Goal: Task Accomplishment & Management: Use online tool/utility

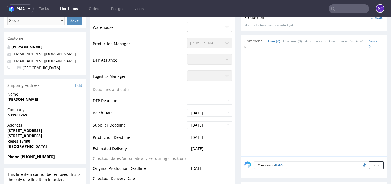
scroll to position [111, 0]
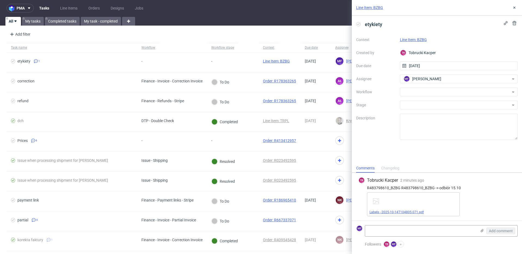
click at [410, 211] on link "Labels - 2025-10-14T104805.071.pdf" at bounding box center [396, 212] width 54 height 4
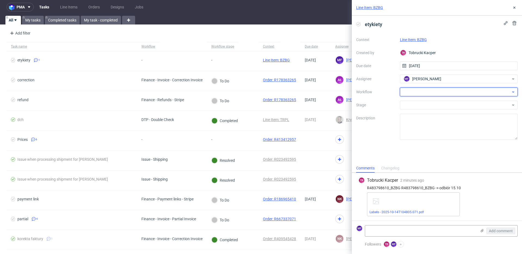
click at [428, 90] on div at bounding box center [459, 92] width 118 height 9
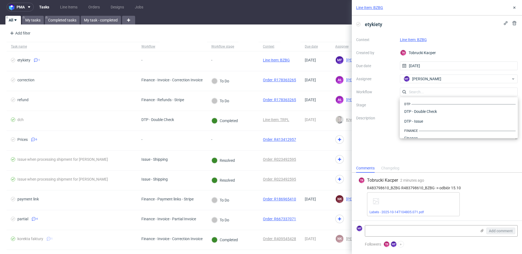
scroll to position [334, 0]
click at [429, 129] on div "Warehouse - Shipping" at bounding box center [459, 131] width 114 height 10
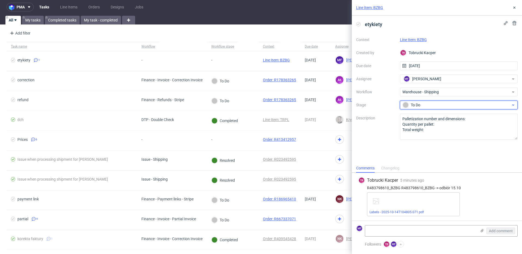
click at [423, 107] on div "To Do" at bounding box center [457, 105] width 108 height 6
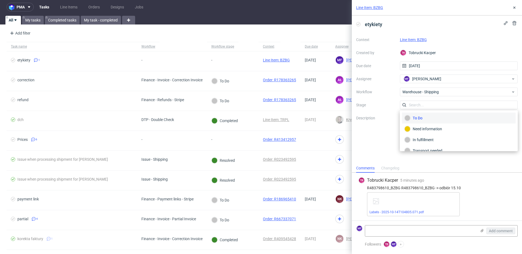
scroll to position [29, 0]
click at [432, 143] on div "Completed" at bounding box center [459, 144] width 109 height 6
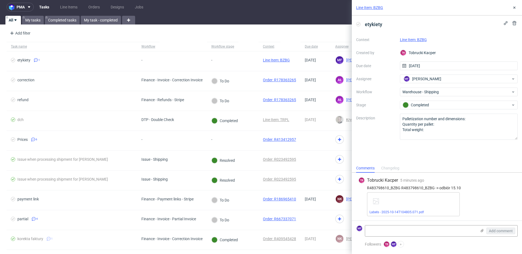
click at [406, 40] on link "Line Item: BZBG" at bounding box center [413, 40] width 27 height 4
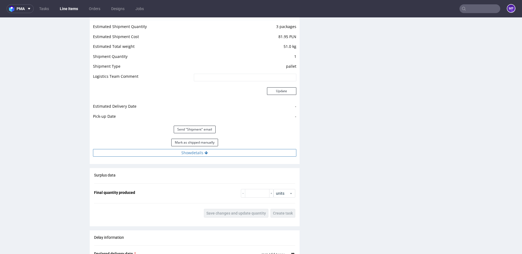
scroll to position [540, 0]
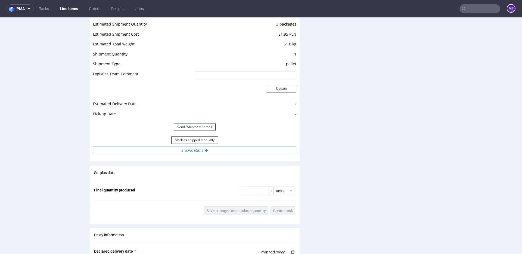
click at [207, 151] on button "Show details" at bounding box center [194, 151] width 203 height 8
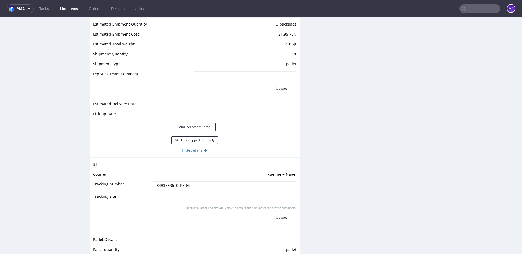
click at [207, 151] on button "Hide details" at bounding box center [194, 151] width 203 height 8
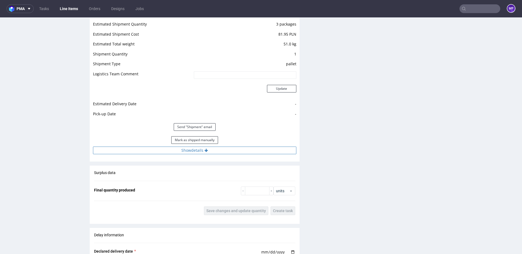
click at [205, 149] on icon at bounding box center [206, 150] width 4 height 4
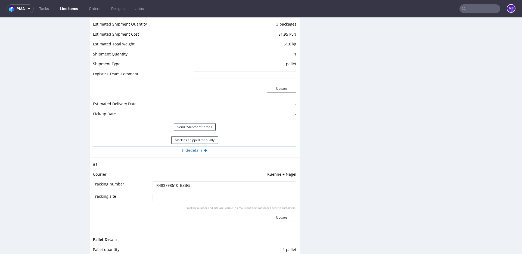
click at [205, 149] on icon at bounding box center [206, 150] width 4 height 4
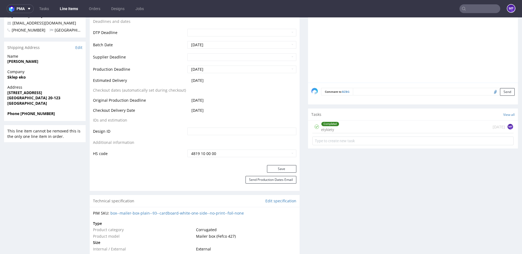
scroll to position [144, 0]
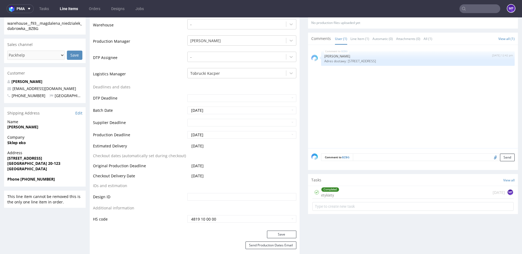
click at [350, 190] on div "Completed etykiety today MF" at bounding box center [412, 192] width 201 height 13
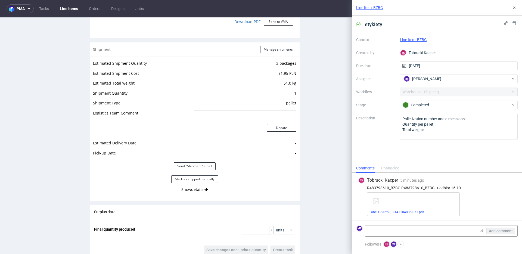
scroll to position [498, 0]
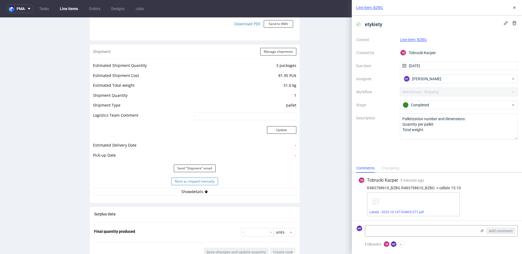
drag, startPoint x: 204, startPoint y: 179, endPoint x: 237, endPoint y: 162, distance: 37.1
click at [203, 179] on button "Mark as shipped manually" at bounding box center [194, 182] width 47 height 8
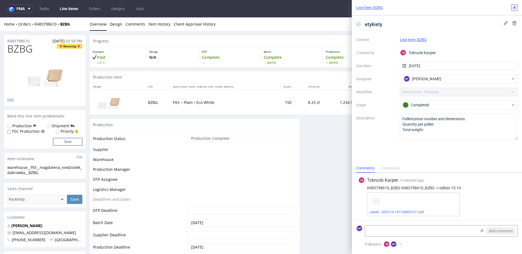
scroll to position [323, 0]
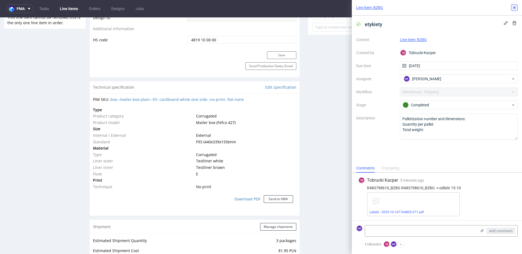
click at [515, 9] on icon at bounding box center [514, 7] width 4 height 4
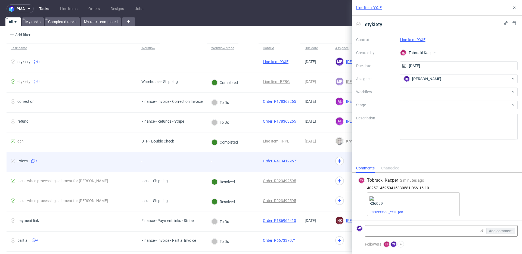
scroll to position [1, 0]
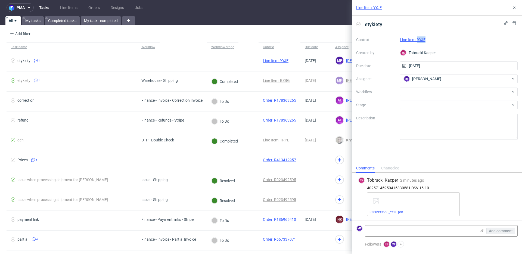
drag, startPoint x: 430, startPoint y: 40, endPoint x: 418, endPoint y: 40, distance: 11.7
click at [418, 40] on div "Line Item: YYJE" at bounding box center [459, 39] width 118 height 7
copy link "YYJE"
click at [451, 43] on div "Context Line Item: YYJE Created by TK Tobrucki Kacper Due date 15/10/2025 Assig…" at bounding box center [436, 87] width 161 height 104
click at [394, 213] on link "R360999660_YYJE.pdf" at bounding box center [385, 212] width 33 height 4
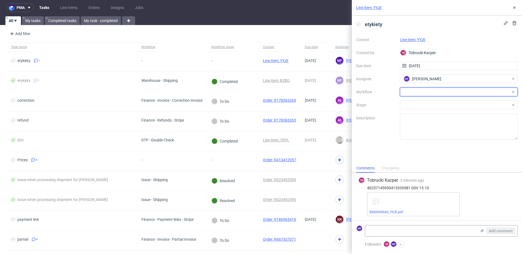
click at [428, 89] on div at bounding box center [459, 92] width 118 height 9
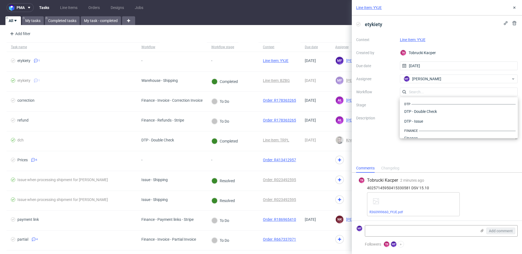
scroll to position [334, 0]
click at [426, 131] on div "Warehouse - Shipping" at bounding box center [459, 131] width 114 height 10
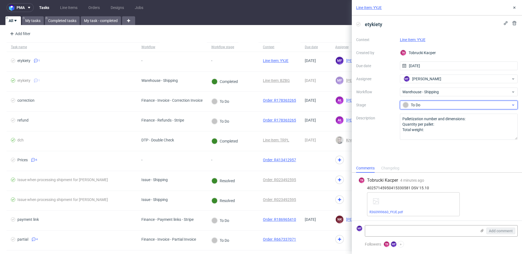
click at [424, 105] on div "To Do" at bounding box center [457, 105] width 108 height 6
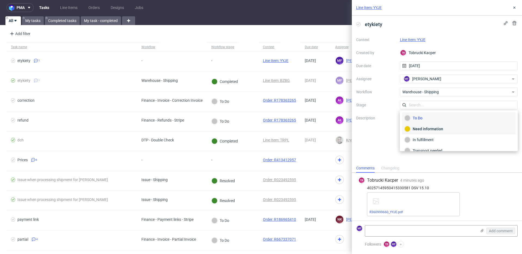
scroll to position [29, 0]
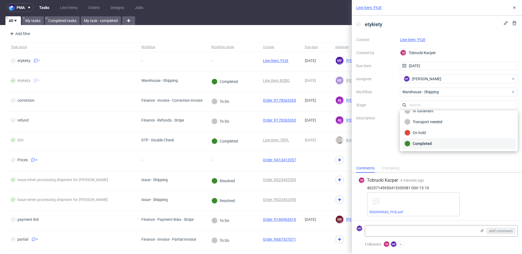
click at [433, 146] on div "Completed" at bounding box center [459, 144] width 109 height 6
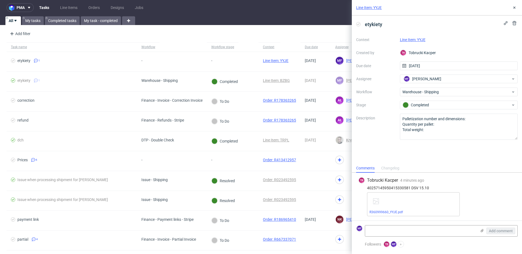
click at [421, 39] on link "Line Item: YYJE" at bounding box center [413, 40] width 26 height 4
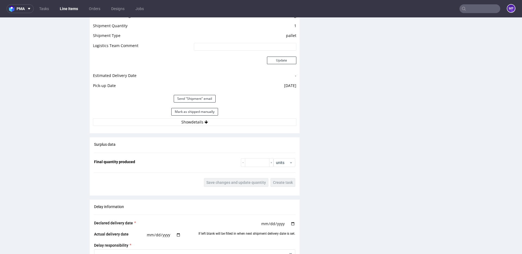
scroll to position [575, 0]
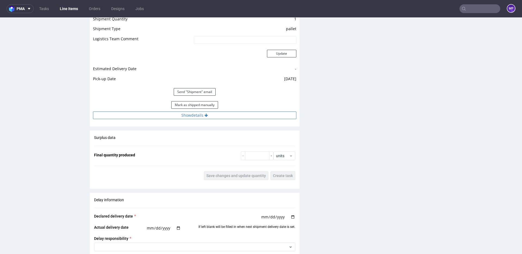
click at [194, 117] on button "Show details" at bounding box center [194, 115] width 203 height 8
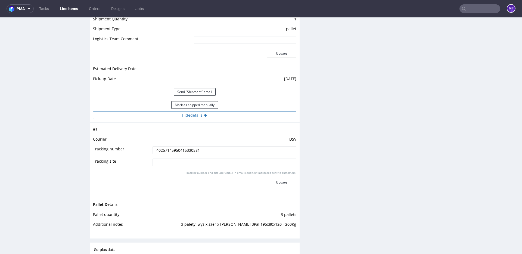
click at [194, 117] on button "Hide details" at bounding box center [194, 115] width 203 height 8
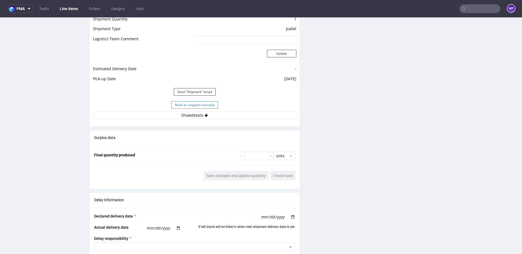
click at [192, 103] on button "Mark as shipped manually" at bounding box center [194, 105] width 47 height 8
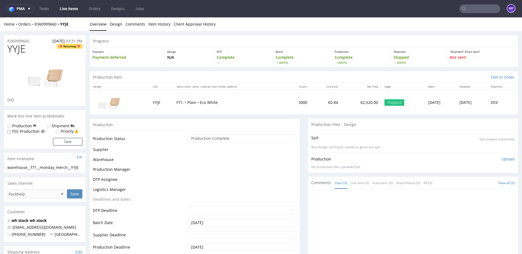
scroll to position [350, 0]
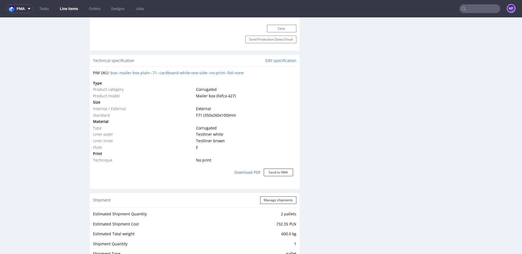
click at [302, 101] on div "Progress Payment Payment deferred Design N/A DTP Complete Batch Complete [DATE]…" at bounding box center [304, 184] width 428 height 998
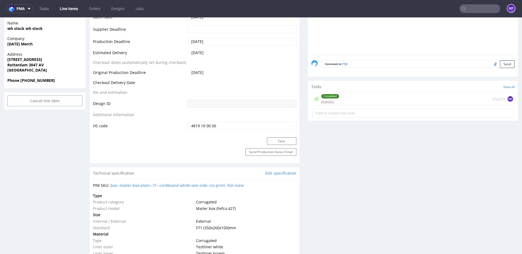
scroll to position [0, 0]
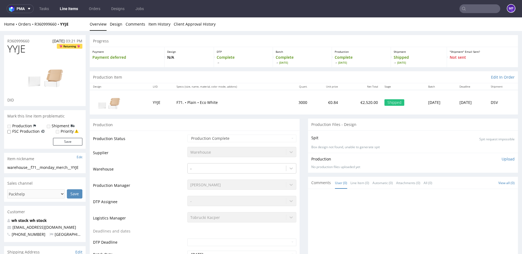
click at [68, 9] on link "Line Items" at bounding box center [69, 8] width 25 height 9
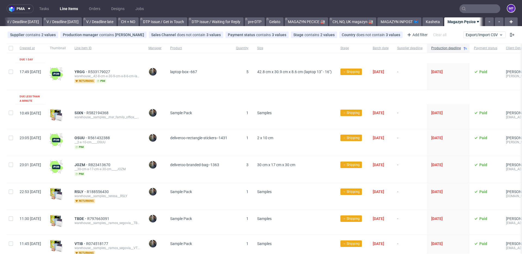
scroll to position [0, 687]
click at [139, 88] on div "YRGG R533179027 warehouse__42-8-cm-x-30-9-cm-x-8-6-cm-laptop-13-16__alexandre_t…" at bounding box center [107, 76] width 74 height 27
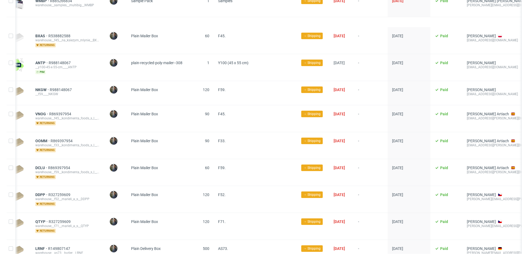
scroll to position [0, 0]
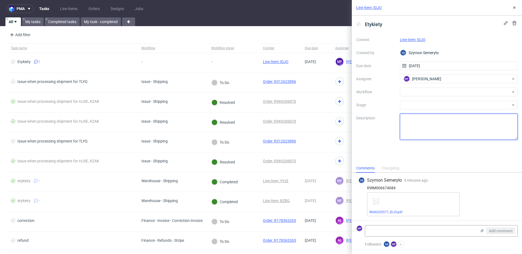
click at [428, 135] on textarea at bounding box center [459, 127] width 118 height 26
click at [390, 212] on link "R046205577_IDJO.pdf" at bounding box center [385, 212] width 33 height 4
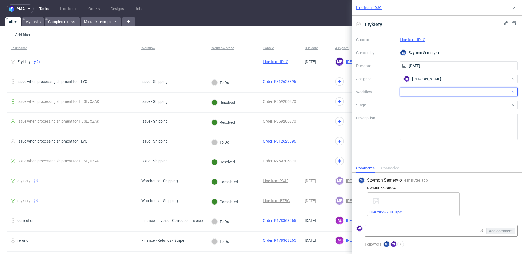
click at [421, 89] on div at bounding box center [459, 92] width 118 height 9
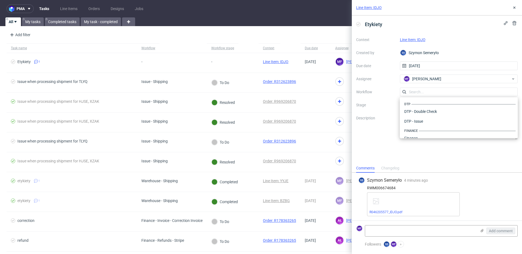
scroll to position [334, 0]
click at [429, 130] on div "Warehouse - Shipping" at bounding box center [459, 131] width 114 height 10
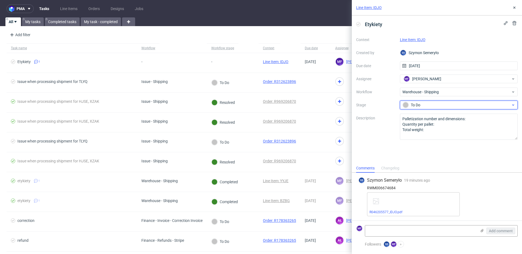
click at [421, 106] on div "To Do" at bounding box center [457, 105] width 108 height 6
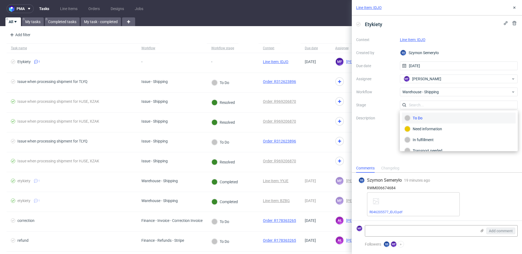
scroll to position [29, 0]
click at [431, 142] on div "Completed" at bounding box center [459, 144] width 109 height 6
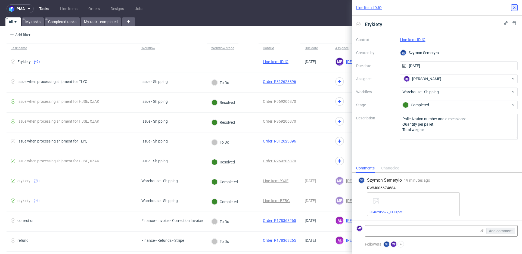
click at [514, 8] on use at bounding box center [514, 8] width 2 height 2
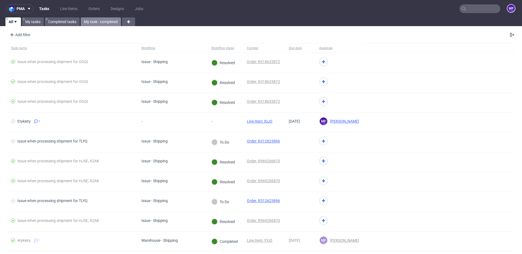
click at [102, 21] on link "My task - completed" at bounding box center [101, 21] width 40 height 9
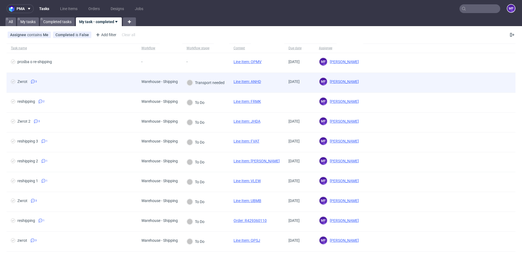
click at [232, 80] on div "Line Item: ANHD" at bounding box center [247, 83] width 36 height 20
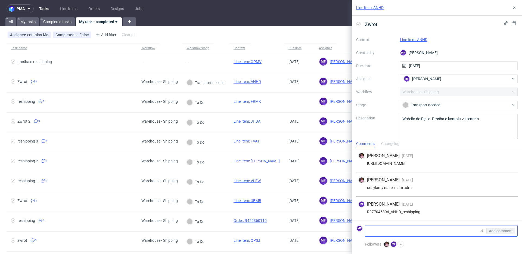
click at [391, 230] on textarea at bounding box center [420, 230] width 111 height 11
paste textarea "1Z5A15806895153909"
type textarea "1Z5A15806895153909"
click at [493, 231] on span "Add comment" at bounding box center [501, 231] width 24 height 4
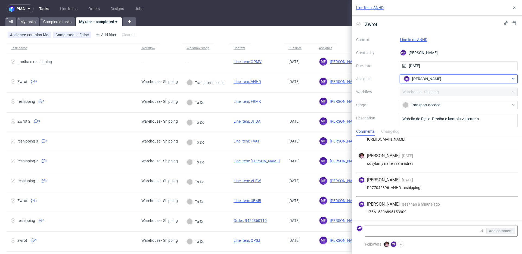
click at [436, 82] on div "MF Michał Fedorowicz" at bounding box center [456, 78] width 109 height 9
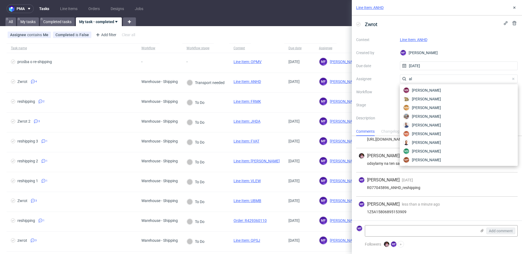
scroll to position [0, 0]
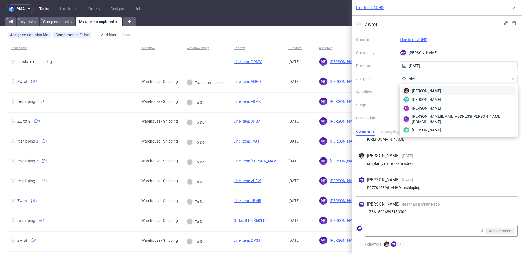
type input "alek"
click at [431, 91] on span "Aleks Ziemkowski" at bounding box center [426, 90] width 29 height 5
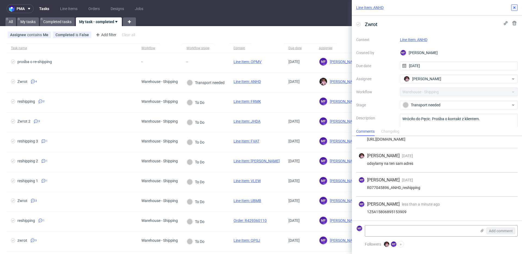
click at [514, 9] on icon at bounding box center [514, 7] width 4 height 4
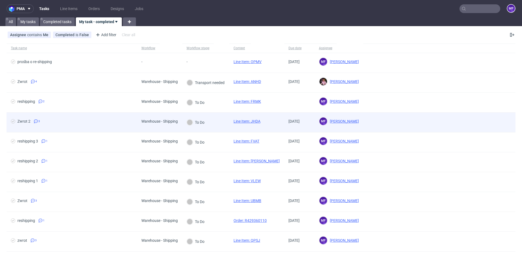
click at [220, 123] on div "To Do" at bounding box center [205, 123] width 47 height 20
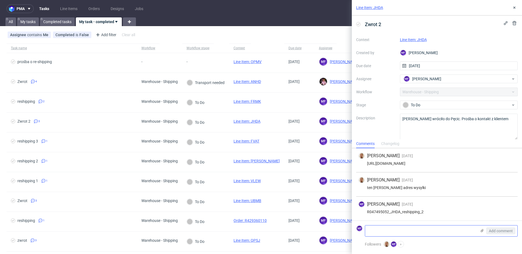
click at [391, 230] on textarea at bounding box center [420, 230] width 111 height 11
paste textarea "1Z5A15806892939665"
type textarea "1Z5A15806892939665"
click at [494, 231] on span "Add comment" at bounding box center [501, 231] width 24 height 4
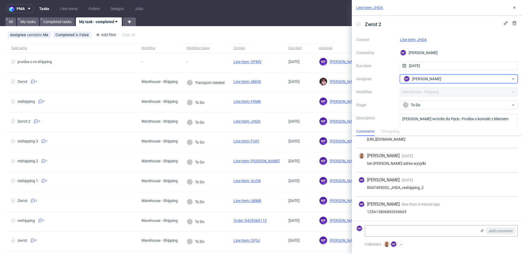
click at [422, 80] on span "[PERSON_NAME]" at bounding box center [426, 78] width 29 height 5
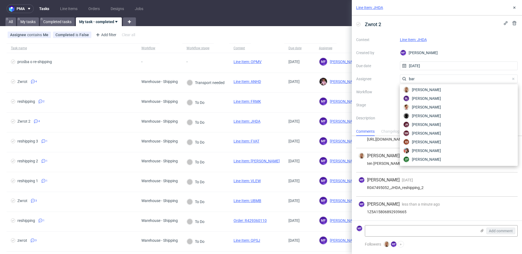
scroll to position [0, 0]
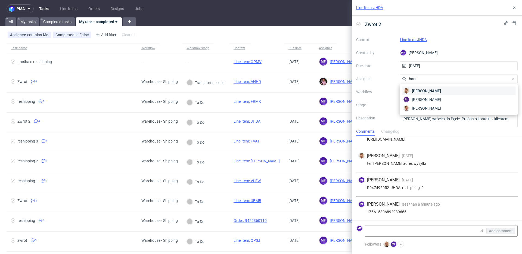
type input "bart"
click at [424, 91] on span "Bartłomiej Leśniczuk" at bounding box center [426, 90] width 29 height 5
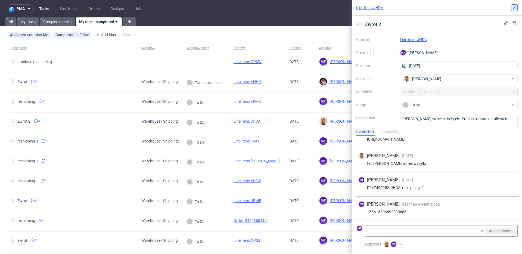
click at [515, 9] on icon at bounding box center [514, 7] width 4 height 4
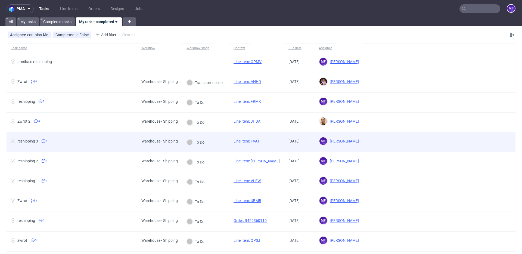
scroll to position [15, 0]
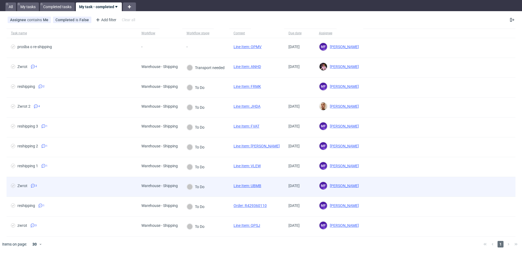
click at [223, 187] on div "To Do" at bounding box center [205, 187] width 47 height 20
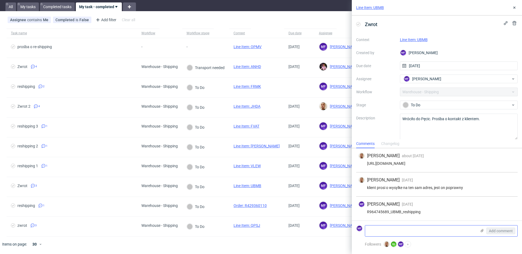
click at [393, 230] on textarea at bounding box center [420, 230] width 111 height 11
paste textarea "1Z5A15806892999903 1Z5A15806892850312"
type textarea "1Z5A15806892999903 1Z5A15806892850312"
click at [498, 230] on span "Add comment" at bounding box center [501, 231] width 24 height 4
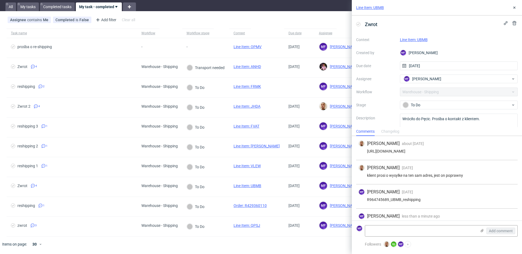
scroll to position [12, 0]
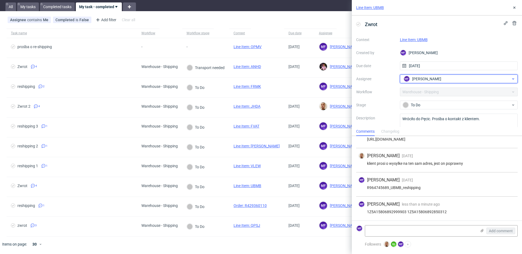
click at [412, 76] on span "[PERSON_NAME]" at bounding box center [426, 78] width 29 height 5
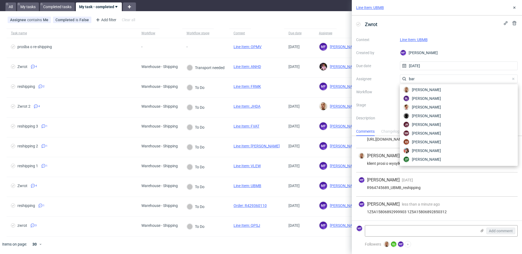
scroll to position [0, 0]
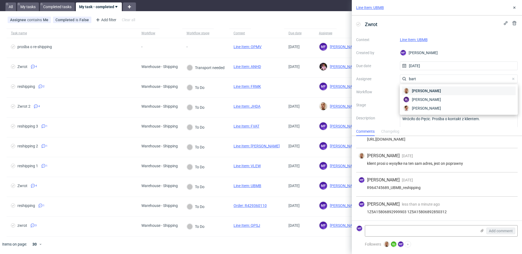
type input "bart"
click at [418, 94] on div "Bartłomiej Leśniczuk" at bounding box center [459, 90] width 114 height 9
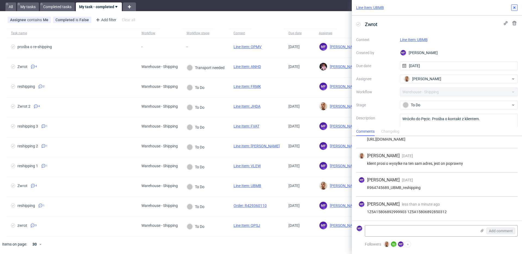
click at [513, 8] on icon at bounding box center [514, 7] width 4 height 4
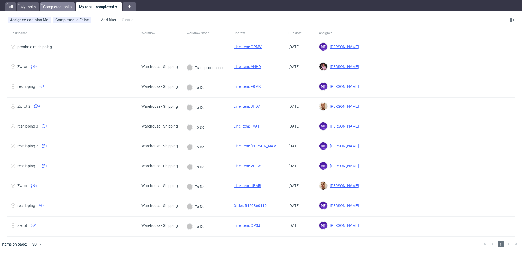
click at [60, 9] on link "Completed tasks" at bounding box center [57, 6] width 35 height 9
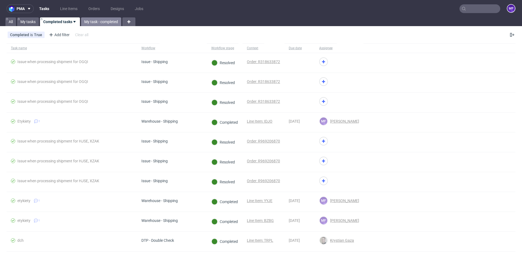
click at [94, 18] on link "My task - completed" at bounding box center [101, 21] width 40 height 9
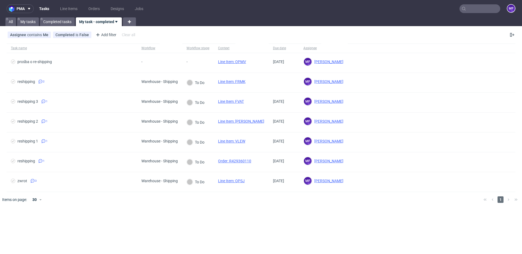
click at [233, 214] on div "pma Tasks Line Items Orders Designs Jobs MF All My tasks Completed tasks My tas…" at bounding box center [261, 127] width 522 height 254
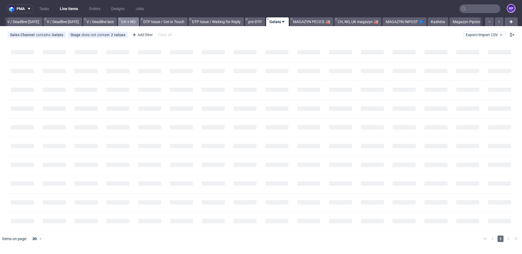
scroll to position [0, 682]
click at [45, 8] on link "Tasks" at bounding box center [44, 8] width 16 height 9
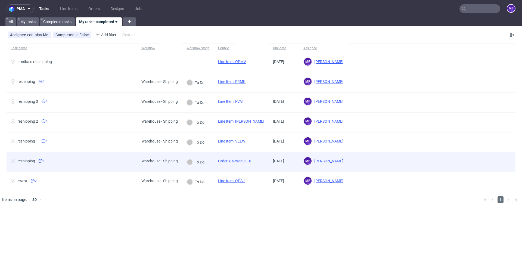
click at [122, 162] on span "reshipping 1" at bounding box center [72, 162] width 122 height 7
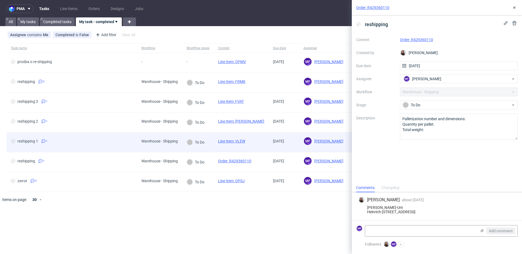
click at [126, 133] on div "reshipping 1 1" at bounding box center [72, 142] width 130 height 20
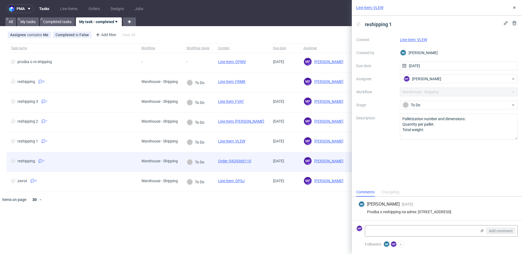
click at [104, 170] on div "reshipping 1" at bounding box center [72, 162] width 130 height 20
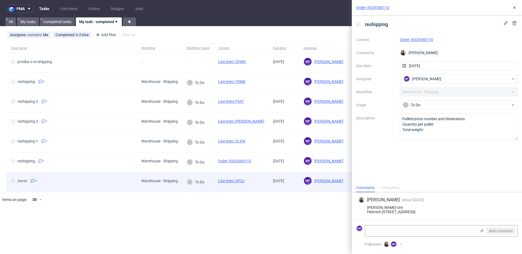
click at [105, 181] on span "zwrot 3" at bounding box center [72, 182] width 122 height 7
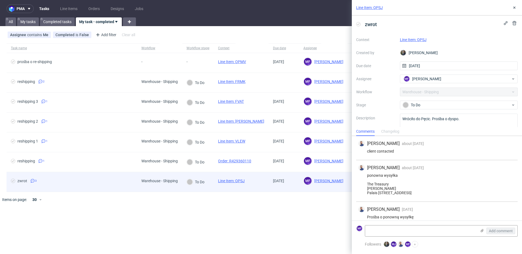
scroll to position [18, 0]
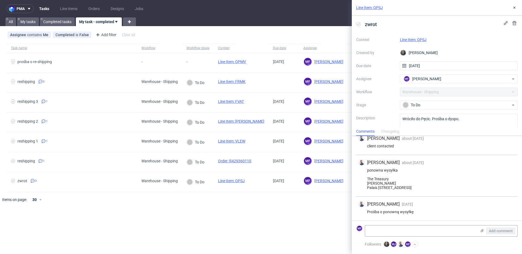
click at [163, 200] on div at bounding box center [269, 199] width 420 height 15
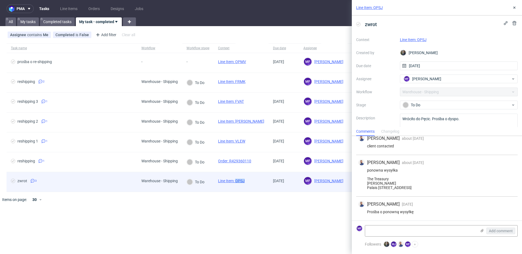
drag, startPoint x: 248, startPoint y: 181, endPoint x: 235, endPoint y: 182, distance: 13.1
click at [235, 182] on div "Line Item: QPSJ" at bounding box center [231, 182] width 35 height 20
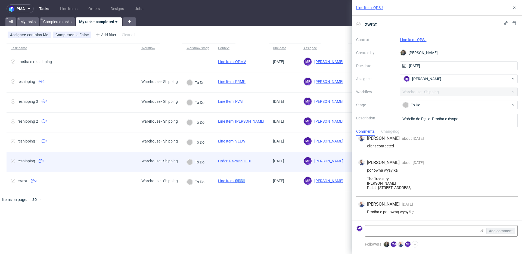
copy link "QPSJ"
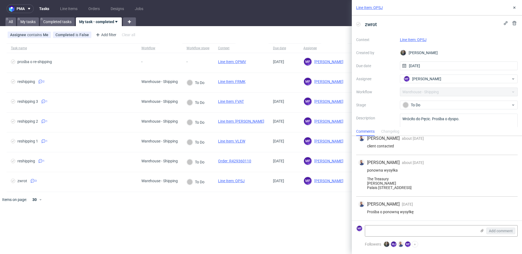
click at [450, 186] on div "ponowna wysyłka The Treasury [PERSON_NAME] Palais [STREET_ADDRESS]" at bounding box center [436, 179] width 157 height 22
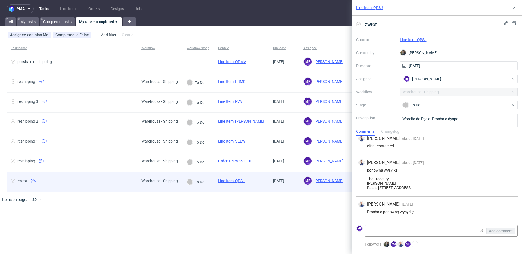
click at [238, 181] on link "Line Item: QPSJ" at bounding box center [231, 181] width 27 height 4
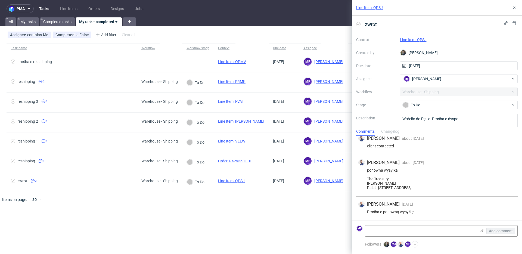
click at [435, 168] on div "ponowna wysyłka The Treasury [PERSON_NAME] Palais [STREET_ADDRESS]" at bounding box center [436, 179] width 157 height 22
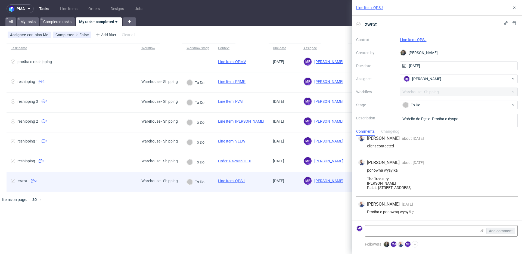
click at [148, 185] on div "Warehouse - Shipping" at bounding box center [159, 182] width 45 height 20
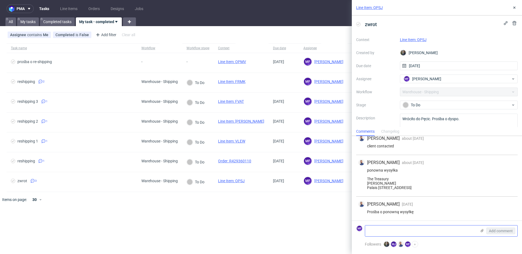
click at [394, 229] on textarea at bounding box center [420, 230] width 111 height 11
paste textarea "R309817173_QPSJ_reshipping"
type textarea "R309817173_QPSJ_reshipping"
click at [499, 233] on span "Add comment" at bounding box center [501, 231] width 24 height 4
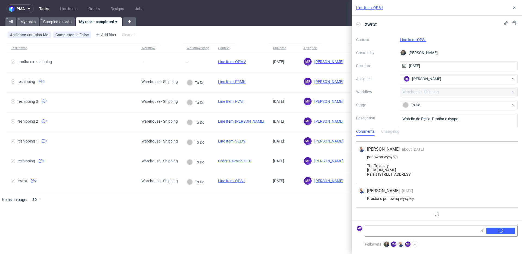
scroll to position [42, 0]
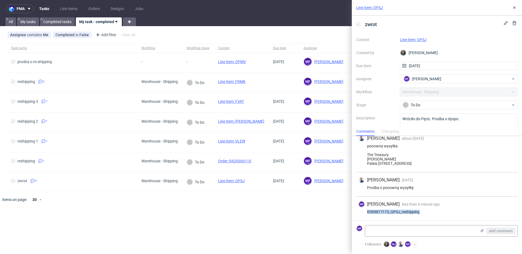
drag, startPoint x: 420, startPoint y: 212, endPoint x: 365, endPoint y: 213, distance: 54.9
click at [365, 213] on div "R309817173_QPSJ_reshipping" at bounding box center [436, 212] width 157 height 4
copy div "R309817173_QPSJ_reshipping"
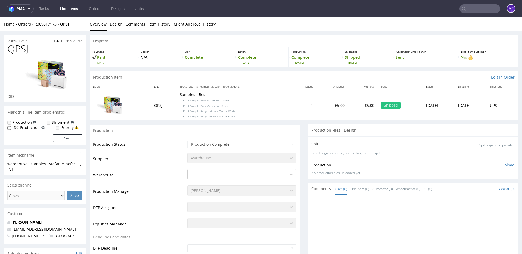
click at [57, 30] on div "Home Orders R309817173 QPSJ Overview Design Comments Item History Client Approv…" at bounding box center [261, 24] width 522 height 14
drag, startPoint x: 74, startPoint y: 23, endPoint x: 35, endPoint y: 25, distance: 39.2
click at [35, 25] on div "Home Orders R309817173 QPSJ" at bounding box center [45, 23] width 82 height 5
copy div "R309817173 QPSJ"
click at [67, 28] on div "Home Orders R309817173 QPSJ Overview Design Comments Item History Client Approv…" at bounding box center [261, 24] width 522 height 14
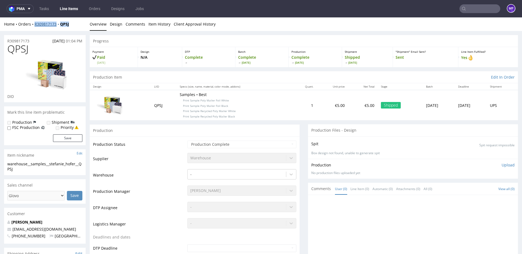
drag, startPoint x: 75, startPoint y: 24, endPoint x: 35, endPoint y: 26, distance: 40.0
click at [35, 26] on div "Home Orders R309817173 QPSJ" at bounding box center [45, 23] width 82 height 5
copy div "R309817173 QPSJ"
click at [180, 109] on p "Samples • Best Print Sample Poly Mailer Foil White Print Sample Poly Mailer Foi…" at bounding box center [234, 105] width 108 height 27
drag, startPoint x: 176, startPoint y: 101, endPoint x: 231, endPoint y: 117, distance: 56.6
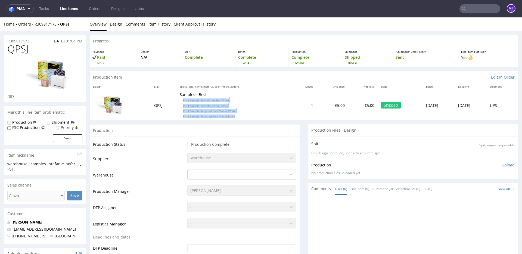
click at [231, 117] on p "Samples • Best Print Sample Poly Mailer Foil White Print Sample Poly Mailer Foi…" at bounding box center [234, 105] width 108 height 27
copy p "Print Sample Poly Mailer Foil White Print Sample Poly Mailer Foil Black Print S…"
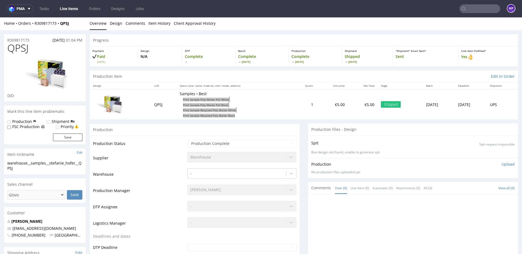
scroll to position [2, 0]
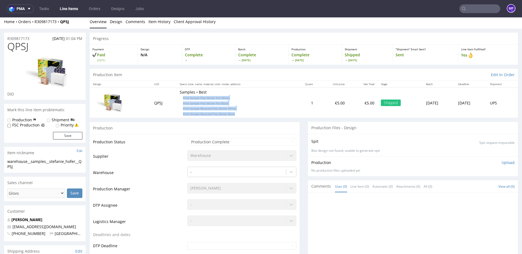
drag, startPoint x: 225, startPoint y: 98, endPoint x: 184, endPoint y: 98, distance: 40.2
click at [221, 98] on p "Samples • Best Print Sample Poly Mailer Foil White Print Sample Poly Mailer Foi…" at bounding box center [234, 102] width 108 height 27
drag, startPoint x: 176, startPoint y: 98, endPoint x: 226, endPoint y: 99, distance: 50.8
click at [226, 99] on p "Samples • Best Print Sample Poly Mailer Foil White Print Sample Poly Mailer Foi…" at bounding box center [234, 102] width 108 height 27
copy span "Print Sample Poly Mailer Foil White"
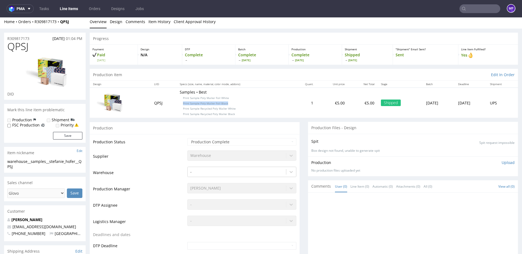
drag, startPoint x: 176, startPoint y: 104, endPoint x: 222, endPoint y: 104, distance: 46.5
click at [222, 104] on p "Samples • Best Print Sample Poly Mailer Foil White Print Sample Poly Mailer Foi…" at bounding box center [234, 102] width 108 height 27
copy span "Print Sample Poly Mailer Foil Black"
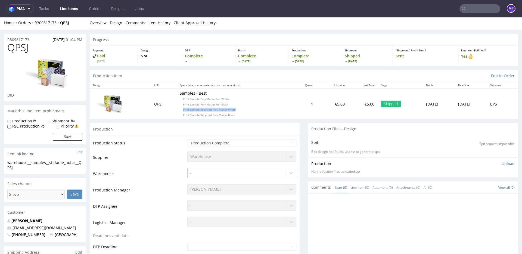
drag, startPoint x: 177, startPoint y: 110, endPoint x: 232, endPoint y: 111, distance: 54.9
click at [232, 111] on p "Samples • Best Print Sample Poly Mailer Foil White Print Sample Poly Mailer Foi…" at bounding box center [234, 104] width 108 height 27
copy span "Print Sample Recycled Poly Mailer White"
drag, startPoint x: 176, startPoint y: 116, endPoint x: 229, endPoint y: 117, distance: 52.2
click at [229, 117] on p "Samples • Best Print Sample Poly Mailer Foil White Print Sample Poly Mailer Foi…" at bounding box center [234, 104] width 108 height 27
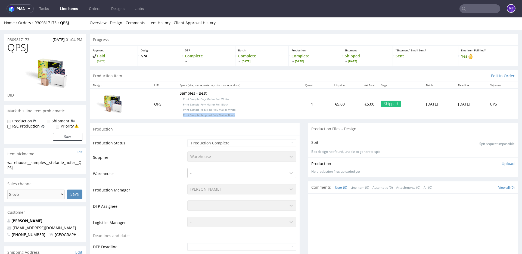
copy span "Print Sample Recycled Poly Mailer Black"
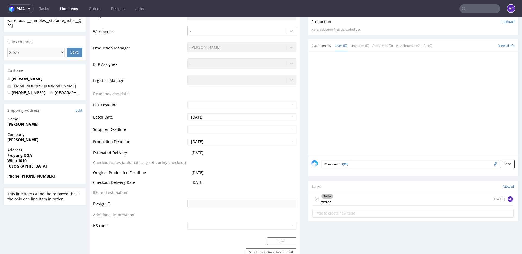
scroll to position [145, 0]
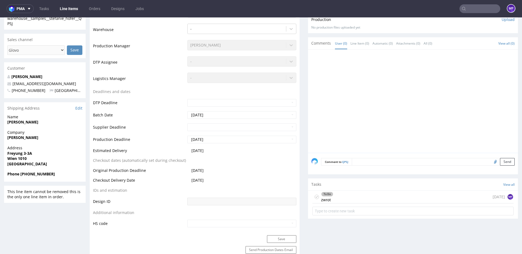
drag, startPoint x: 43, startPoint y: 128, endPoint x: 41, endPoint y: 125, distance: 3.7
click at [43, 128] on div "Name [PERSON_NAME]" at bounding box center [45, 121] width 82 height 15
drag, startPoint x: 36, startPoint y: 122, endPoint x: 7, endPoint y: 122, distance: 29.6
click at [7, 122] on div "Name [PERSON_NAME]" at bounding box center [45, 121] width 82 height 15
copy strong "[PERSON_NAME]"
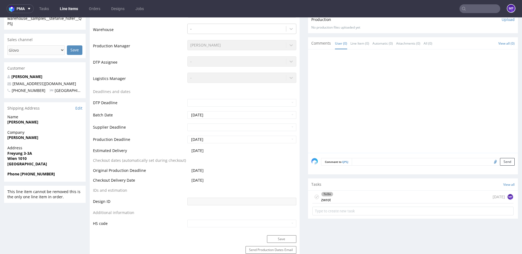
click at [345, 200] on div "To Do zwrot [DATE] MF" at bounding box center [412, 197] width 201 height 13
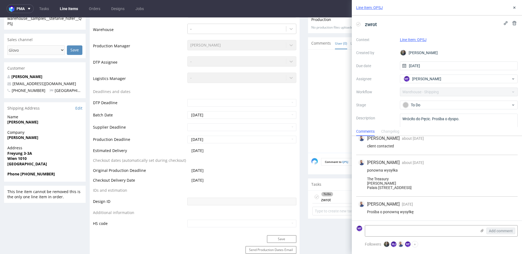
scroll to position [18, 0]
drag, startPoint x: 392, startPoint y: 169, endPoint x: 365, endPoint y: 171, distance: 26.7
click at [365, 171] on div "ponowna wysyłka The Treasury [PERSON_NAME] Palais [STREET_ADDRESS]" at bounding box center [436, 179] width 157 height 22
copy div "[PERSON_NAME]"
drag, startPoint x: 383, startPoint y: 166, endPoint x: 368, endPoint y: 166, distance: 15.2
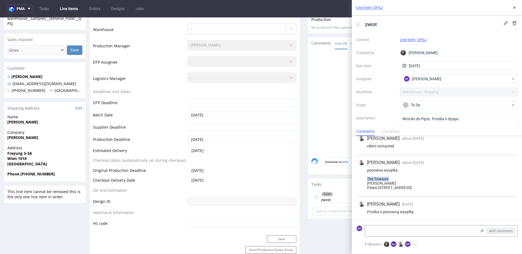
click at [368, 168] on div "ponowna wysyłka The Treasury [PERSON_NAME] Palais [STREET_ADDRESS]" at bounding box center [436, 179] width 157 height 22
copy div "The Treasury"
drag, startPoint x: 392, startPoint y: 175, endPoint x: 368, endPoint y: 176, distance: 24.5
click at [368, 176] on div "ponowna wysyłka The Treasury [PERSON_NAME] Palais [STREET_ADDRESS]" at bounding box center [436, 179] width 157 height 22
click at [366, 178] on div "ponowna wysyłka The Treasury [PERSON_NAME] Palais [STREET_ADDRESS]" at bounding box center [436, 179] width 157 height 22
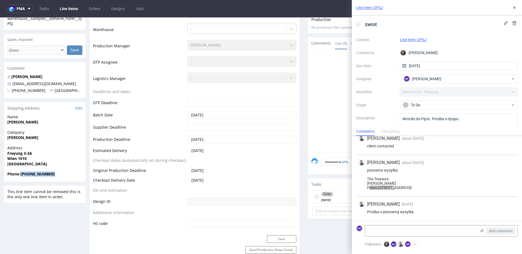
drag, startPoint x: 56, startPoint y: 175, endPoint x: 21, endPoint y: 176, distance: 35.6
click at [21, 176] on span "Phone [PHONE_NUMBER]" at bounding box center [44, 173] width 75 height 5
drag, startPoint x: 46, startPoint y: 85, endPoint x: 13, endPoint y: 85, distance: 33.4
click at [13, 85] on p "[EMAIL_ADDRESS][DOMAIN_NAME]" at bounding box center [44, 83] width 75 height 5
